Goal: Information Seeking & Learning: Learn about a topic

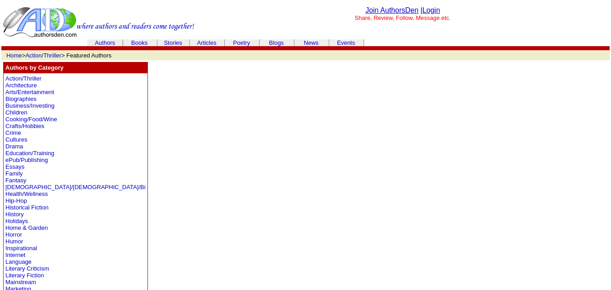
scroll to position [1, 0]
click at [110, 42] on link "Authors" at bounding box center [105, 42] width 20 height 7
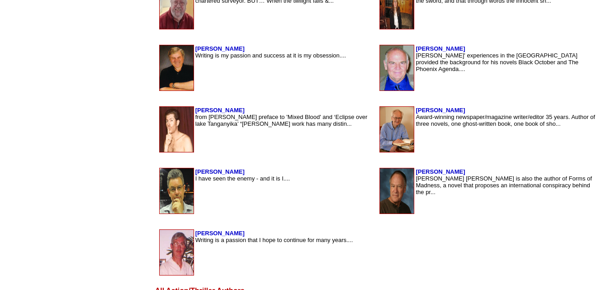
scroll to position [1478, 0]
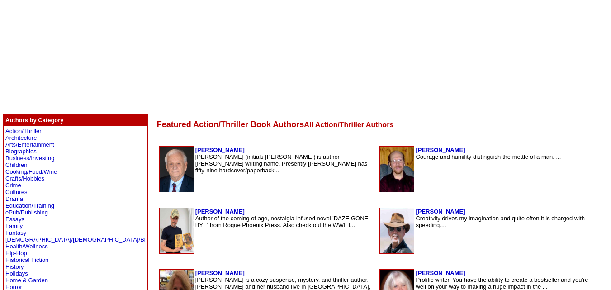
scroll to position [85, 0]
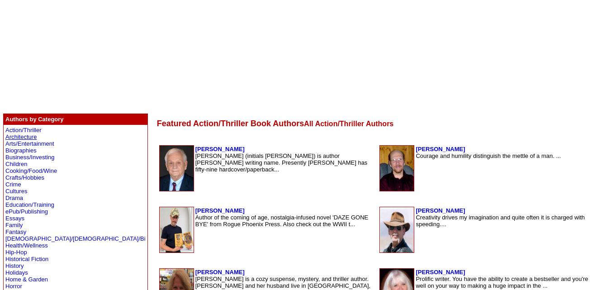
click at [31, 137] on link "Architecture" at bounding box center [20, 136] width 31 height 7
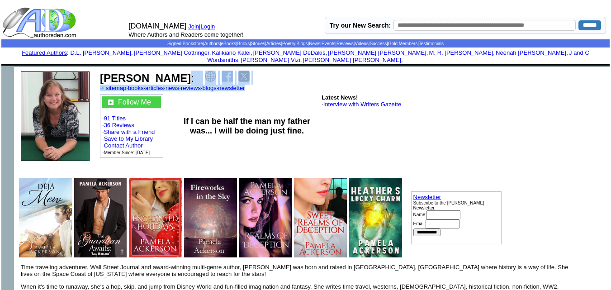
drag, startPoint x: 190, startPoint y: 70, endPoint x: 294, endPoint y: 83, distance: 105.2
click at [294, 83] on td "Pamela Ackerson : sitemap · books · articles · news · reviews · blogs · newslet…" at bounding box center [300, 81] width 403 height 24
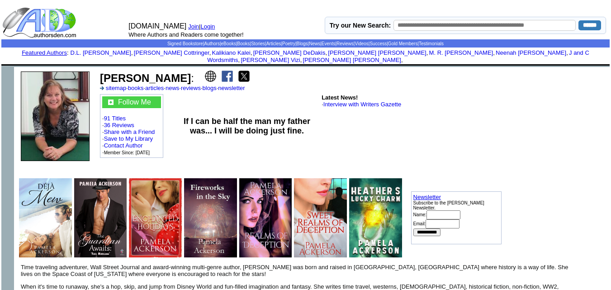
click at [207, 71] on img at bounding box center [210, 76] width 11 height 11
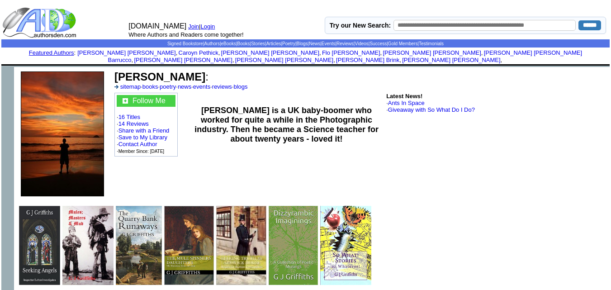
drag, startPoint x: 177, startPoint y: 70, endPoint x: 113, endPoint y: 62, distance: 64.6
click at [113, 67] on td "G J Griffiths : sitemap · books · poetry · news · events · reviews · blogs Foll…" at bounding box center [360, 134] width 498 height 134
copy td "G J Griffiths"
click at [113, 67] on td "G J Griffiths : sitemap · books · poetry · news · events · reviews · blogs Foll…" at bounding box center [360, 134] width 498 height 134
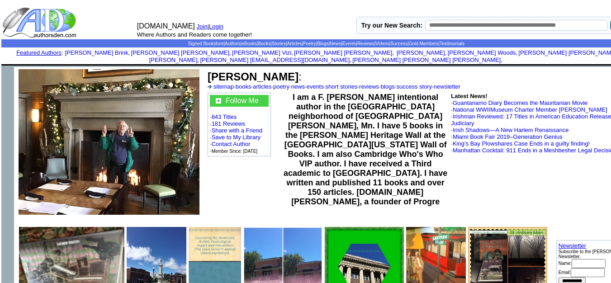
drag, startPoint x: 337, startPoint y: 69, endPoint x: 210, endPoint y: 65, distance: 126.6
click at [210, 71] on font "Dr. Patrick A ODougherty :" at bounding box center [254, 77] width 94 height 12
copy b "Dr. Patrick A ODougherty"
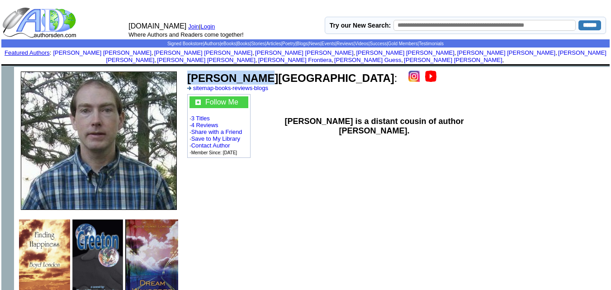
drag, startPoint x: 258, startPoint y: 71, endPoint x: 191, endPoint y: 67, distance: 67.5
click at [191, 72] on font "[PERSON_NAME][GEOGRAPHIC_DATA] :" at bounding box center [292, 78] width 210 height 12
copy b "[PERSON_NAME][GEOGRAPHIC_DATA]"
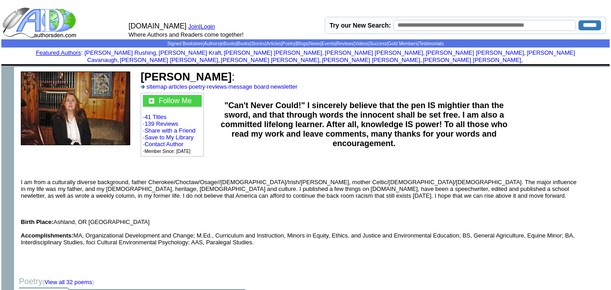
drag, startPoint x: 218, startPoint y: 66, endPoint x: 143, endPoint y: 67, distance: 75.0
click at [143, 71] on font "Lloydene F Hill :" at bounding box center [188, 77] width 94 height 12
copy b "Lloydene F Hill"
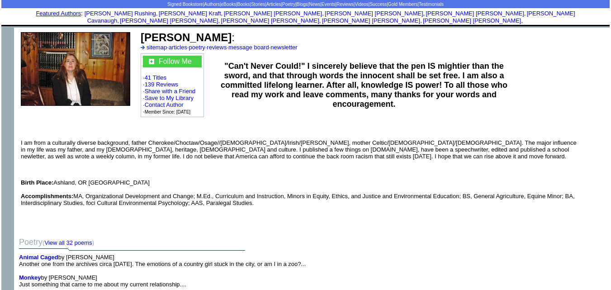
scroll to position [42, 0]
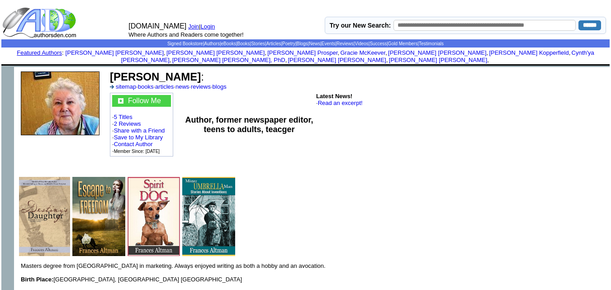
drag, startPoint x: 190, startPoint y: 68, endPoint x: 117, endPoint y: 60, distance: 73.6
click at [117, 67] on td "[PERSON_NAME] : sitemap · books · articles · news · reviews · blogs Follow Me ·…" at bounding box center [282, 119] width 353 height 105
copy td "[PERSON_NAME]"
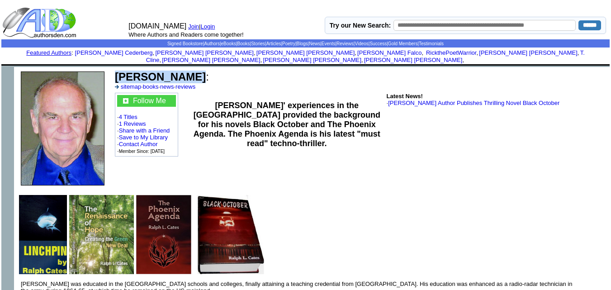
drag, startPoint x: 186, startPoint y: 69, endPoint x: 117, endPoint y: 60, distance: 69.2
click at [117, 67] on td "[PERSON_NAME] : sitemap · books · news · reviews Follow Me · 4 Titles · 1 Revie…" at bounding box center [360, 128] width 498 height 123
copy td "Ralph L Cates"
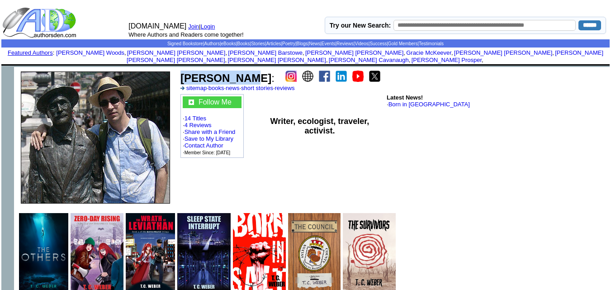
drag, startPoint x: 239, startPoint y: 70, endPoint x: 183, endPoint y: 66, distance: 56.2
click at [183, 72] on font "T. C. Weber :" at bounding box center [227, 78] width 94 height 12
click at [319, 71] on img at bounding box center [324, 76] width 11 height 11
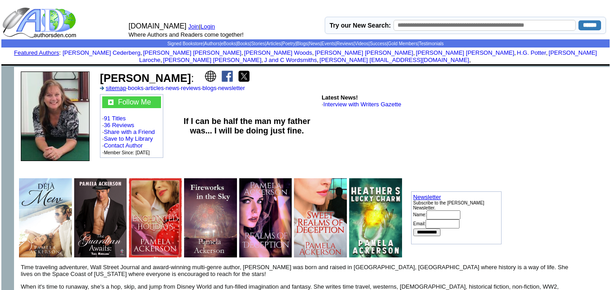
click at [117, 85] on link "sitemap" at bounding box center [116, 88] width 21 height 7
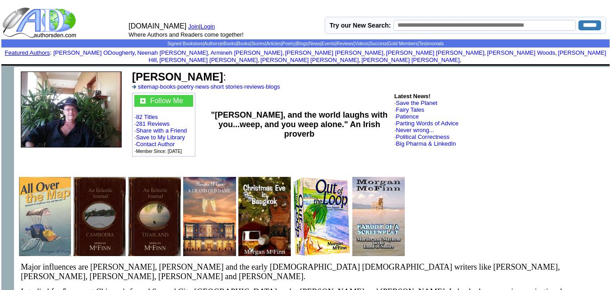
drag, startPoint x: 212, startPoint y: 69, endPoint x: 132, endPoint y: 64, distance: 80.1
click at [132, 71] on font "Morgan McFinn :" at bounding box center [179, 77] width 94 height 12
copy b "Morgan McFinn"
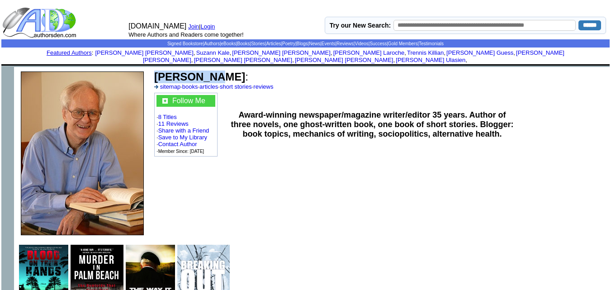
drag, startPoint x: 206, startPoint y: 71, endPoint x: 153, endPoint y: 63, distance: 53.4
click at [153, 69] on td "Bob Brink : sitemap · books · articles · short stories · reviews" at bounding box center [380, 80] width 454 height 22
copy b "Bob Brink"
drag, startPoint x: 298, startPoint y: 62, endPoint x: 414, endPoint y: 63, distance: 115.2
click at [414, 69] on td "Bob Brink : sitemap · books · articles · short stories · reviews" at bounding box center [380, 80] width 454 height 22
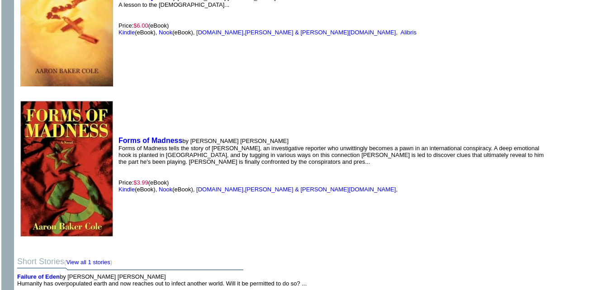
scroll to position [388, 0]
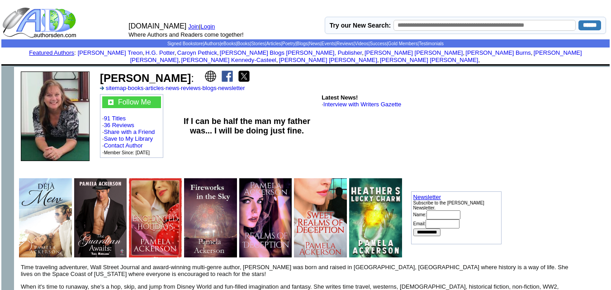
drag, startPoint x: 189, startPoint y: 69, endPoint x: 102, endPoint y: 62, distance: 87.5
click at [102, 69] on td "Pamela Ackerson : sitemap · books · articles · news · reviews · blogs · newslet…" at bounding box center [300, 81] width 403 height 24
copy b "Pamela Ackerson"
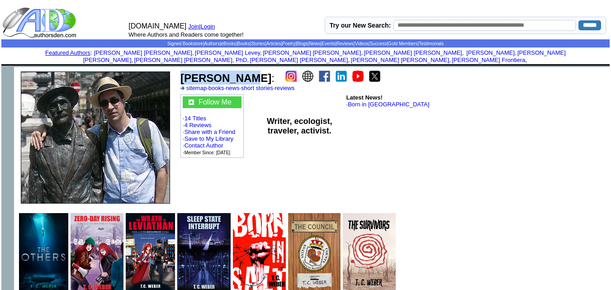
click at [187, 67] on td "[PERSON_NAME] : sitemap · books · news · short stories · reviews Follow Me · 14…" at bounding box center [330, 137] width 306 height 141
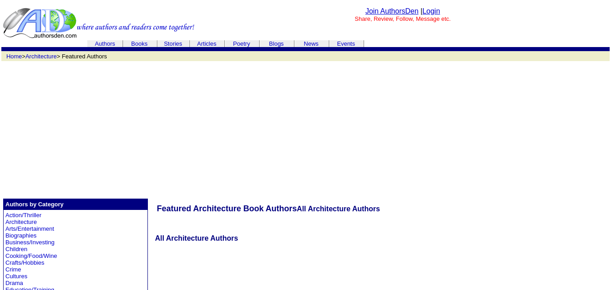
click at [114, 44] on link "Authors" at bounding box center [105, 43] width 20 height 7
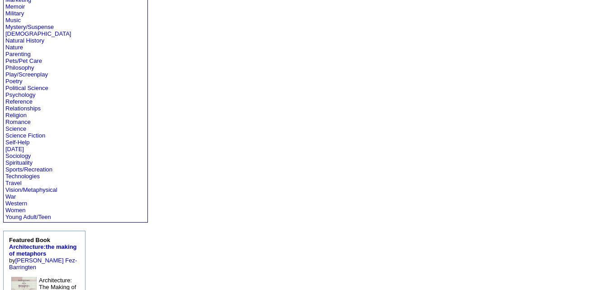
scroll to position [426, 0]
